Goal: Information Seeking & Learning: Learn about a topic

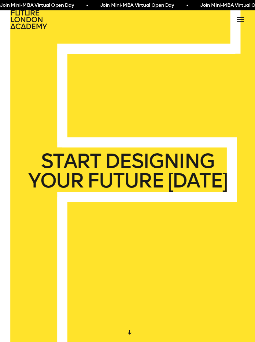
click at [26, 19] on icon at bounding box center [29, 20] width 39 height 20
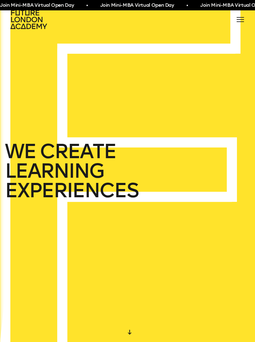
click at [240, 21] on span at bounding box center [240, 21] width 7 height 1
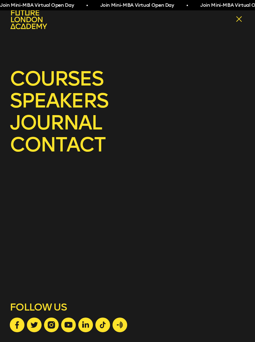
click at [33, 78] on link "courses" at bounding box center [127, 79] width 235 height 20
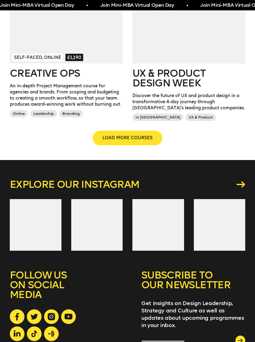
scroll to position [579, 0]
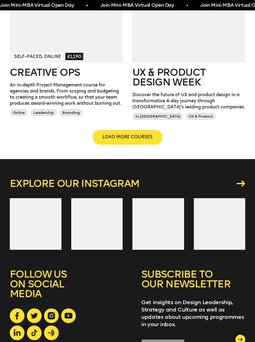
click at [136, 139] on span "LOAD MORE COURSES" at bounding box center [127, 137] width 50 height 6
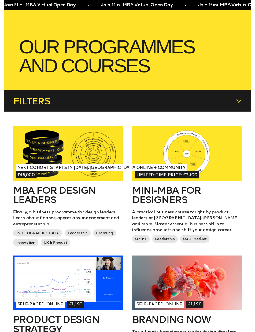
scroll to position [19, 0]
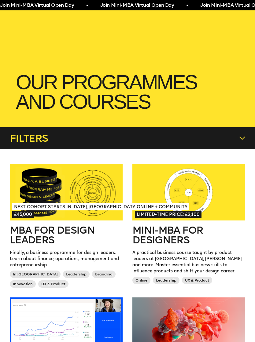
click at [177, 243] on h2 "Mini-MBA for Designers" at bounding box center [188, 236] width 113 height 20
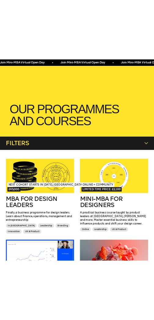
scroll to position [0, 0]
